Goal: Information Seeking & Learning: Learn about a topic

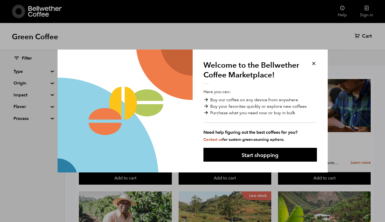
click at [313, 64] on button at bounding box center [314, 63] width 6 height 6
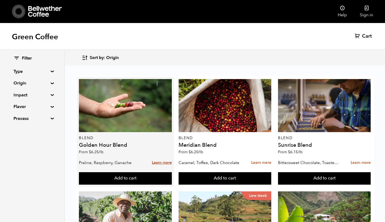
click at [157, 163] on link "Learn more" at bounding box center [162, 163] width 20 height 12
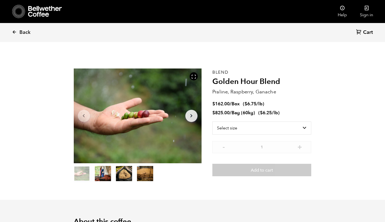
scroll to position [235, 231]
click at [101, 168] on button "item 1" at bounding box center [103, 174] width 16 height 15
click at [120, 173] on button "item 2" at bounding box center [124, 174] width 16 height 15
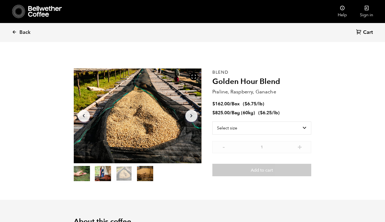
click at [134, 173] on ol "item 0 item 1 item 2 item 3" at bounding box center [113, 174] width 79 height 15
click at [140, 173] on button "item 3" at bounding box center [145, 174] width 16 height 15
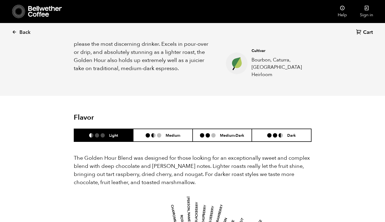
scroll to position [251, 0]
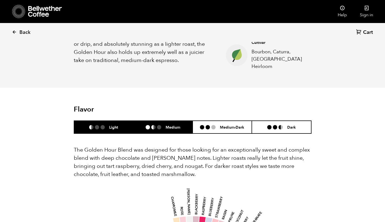
click at [181, 122] on li "Medium" at bounding box center [162, 127] width 59 height 13
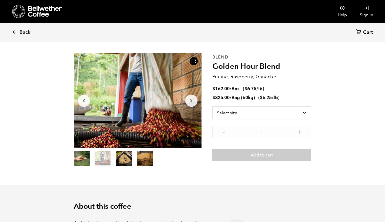
scroll to position [0, 0]
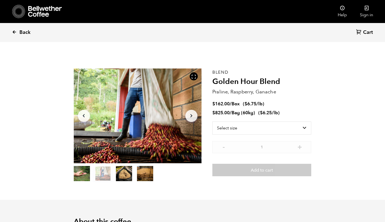
click at [16, 33] on icon at bounding box center [14, 31] width 5 height 5
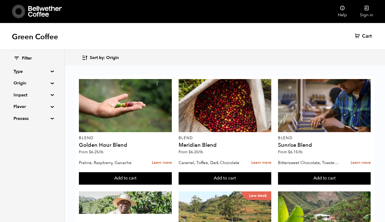
click at [210, 49] on div "Green Coffee Cart (0)" at bounding box center [192, 36] width 385 height 27
click at [51, 72] on summary "Type" at bounding box center [32, 71] width 37 height 6
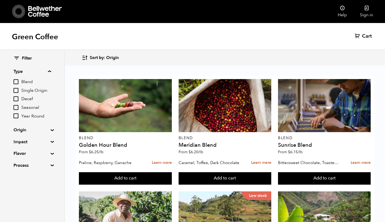
click at [51, 70] on summary "Type" at bounding box center [33, 71] width 38 height 6
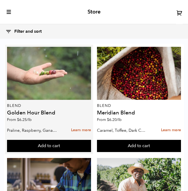
scroll to position [0, 0]
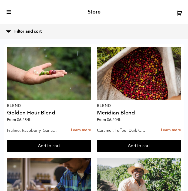
click at [11, 10] on icon "toggle-mobile-menu" at bounding box center [8, 11] width 5 height 5
